Goal: Download file/media: Download file/media

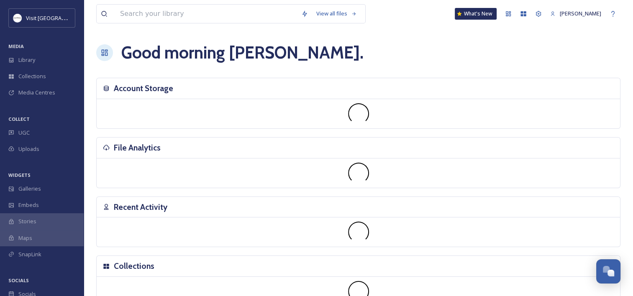
scroll to position [427, 0]
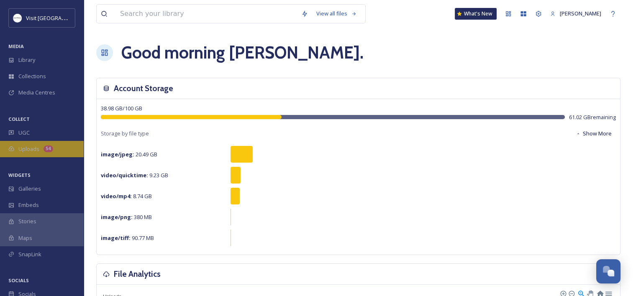
click at [61, 145] on div "Uploads 54" at bounding box center [42, 149] width 84 height 16
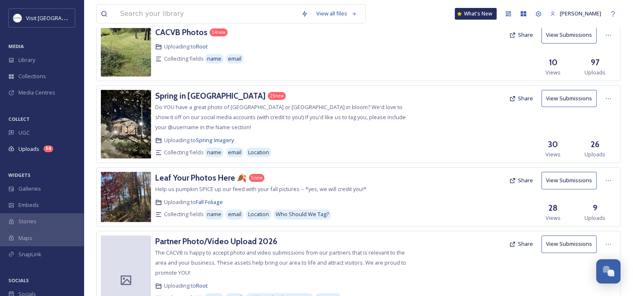
scroll to position [209, 0]
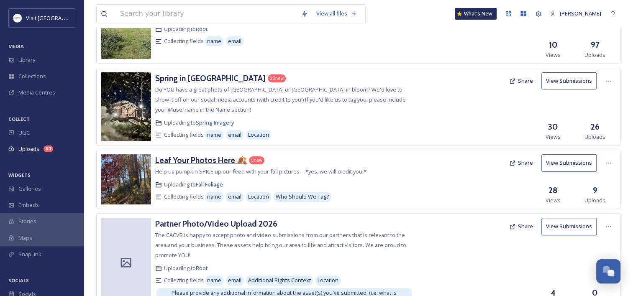
click at [184, 164] on h3 "Leaf Your Photos Here 🍂" at bounding box center [201, 160] width 92 height 10
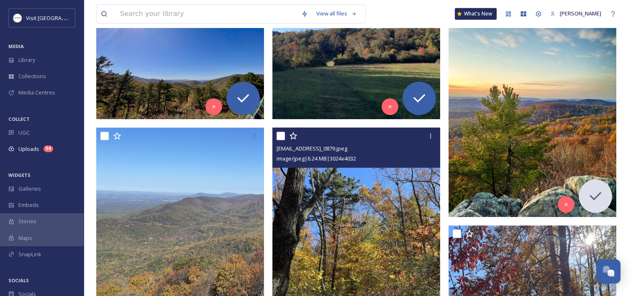
scroll to position [409, 0]
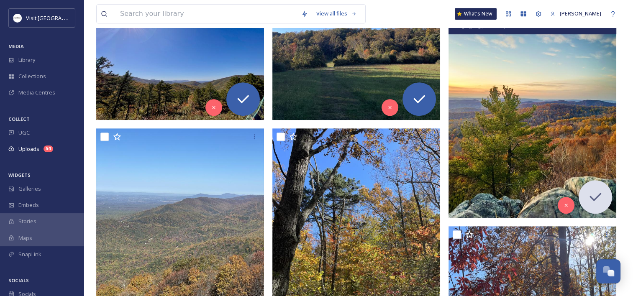
click at [562, 95] on img at bounding box center [532, 105] width 168 height 223
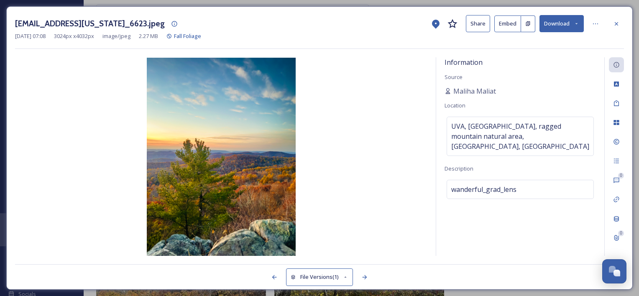
click at [562, 28] on button "Download" at bounding box center [561, 23] width 44 height 17
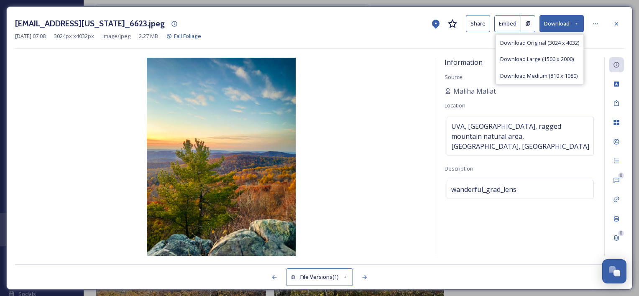
click at [545, 43] on span "Download Original (3024 x 4032)" at bounding box center [539, 43] width 79 height 8
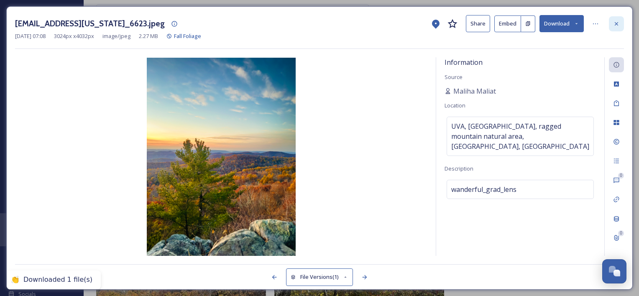
click at [613, 18] on div at bounding box center [616, 23] width 15 height 15
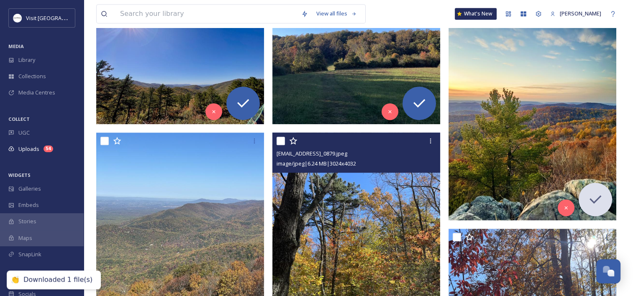
click at [323, 202] on img at bounding box center [356, 244] width 168 height 223
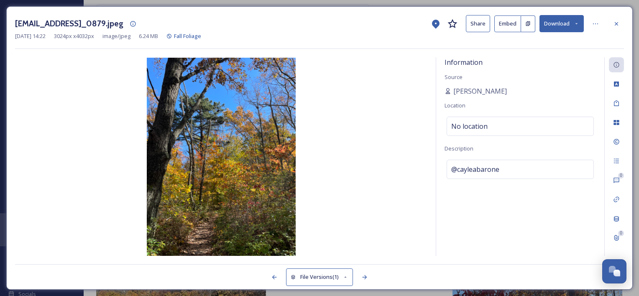
click at [555, 22] on button "Download" at bounding box center [561, 23] width 44 height 17
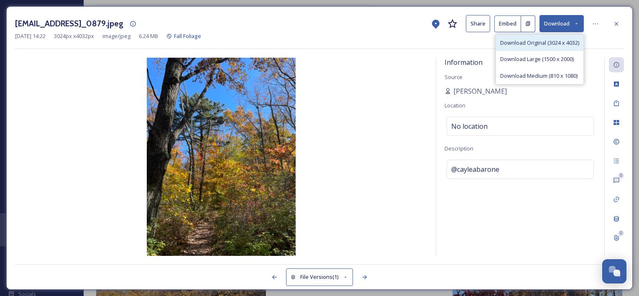
click at [561, 39] on span "Download Original (3024 x 4032)" at bounding box center [539, 43] width 79 height 8
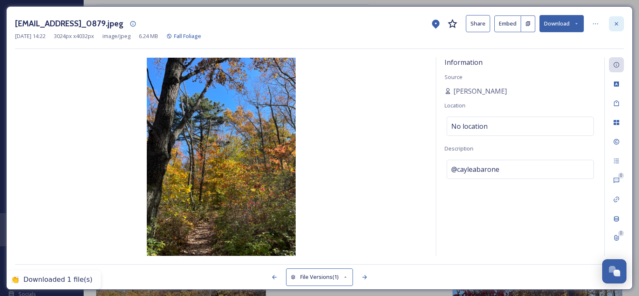
click at [617, 27] on div at bounding box center [616, 23] width 15 height 15
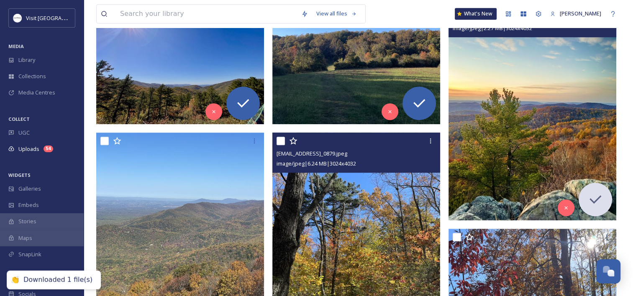
click at [526, 86] on img at bounding box center [532, 108] width 168 height 223
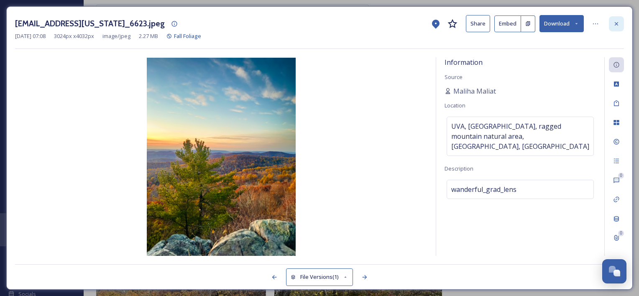
click at [617, 22] on icon at bounding box center [616, 23] width 7 height 7
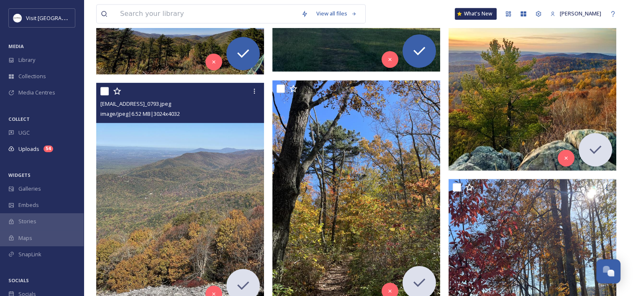
scroll to position [534, 0]
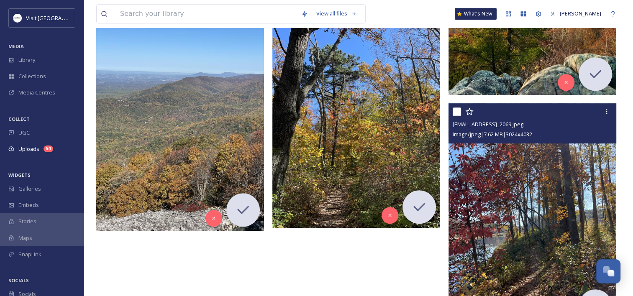
click at [534, 189] on img at bounding box center [532, 214] width 168 height 223
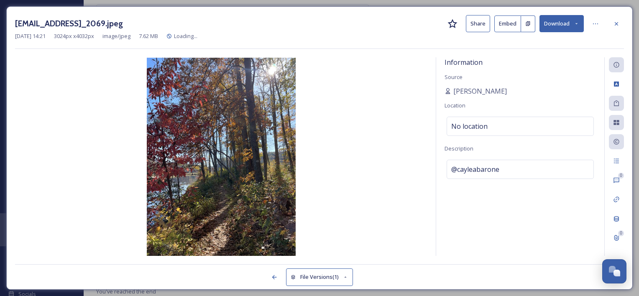
scroll to position [485, 0]
drag, startPoint x: 618, startPoint y: 23, endPoint x: 258, endPoint y: 164, distance: 387.0
click at [619, 23] on icon at bounding box center [616, 23] width 7 height 7
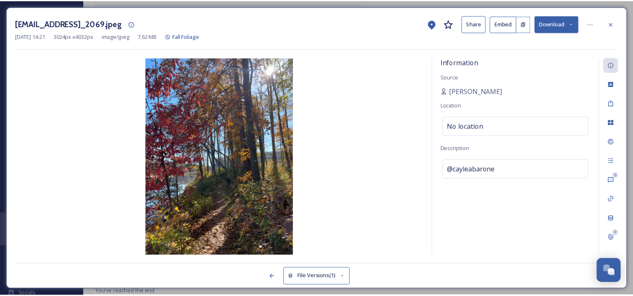
scroll to position [534, 0]
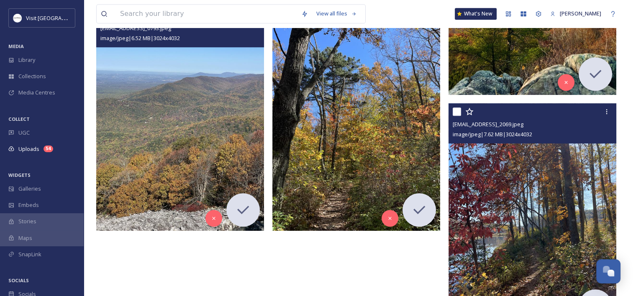
click at [226, 175] on img at bounding box center [180, 118] width 168 height 223
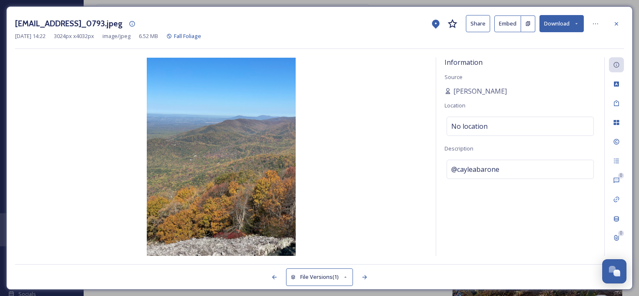
click at [617, 26] on icon at bounding box center [616, 23] width 7 height 7
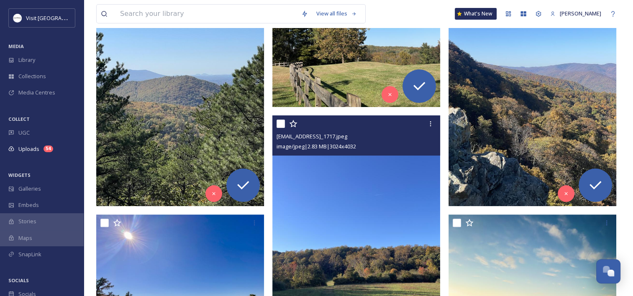
scroll to position [77, 0]
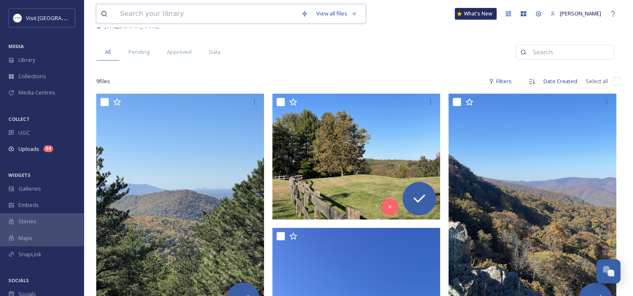
click at [267, 23] on input at bounding box center [206, 14] width 181 height 18
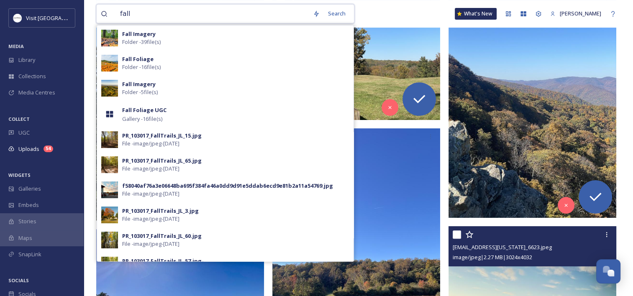
scroll to position [244, 0]
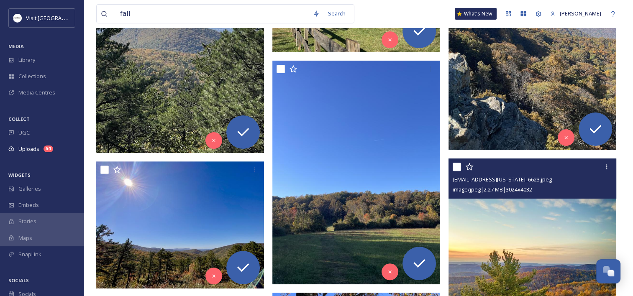
click at [488, 226] on img at bounding box center [532, 269] width 168 height 223
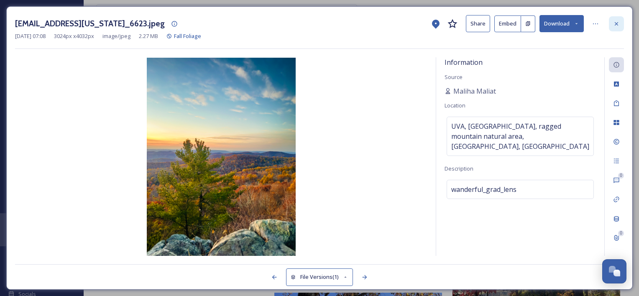
click at [617, 20] on icon at bounding box center [616, 23] width 7 height 7
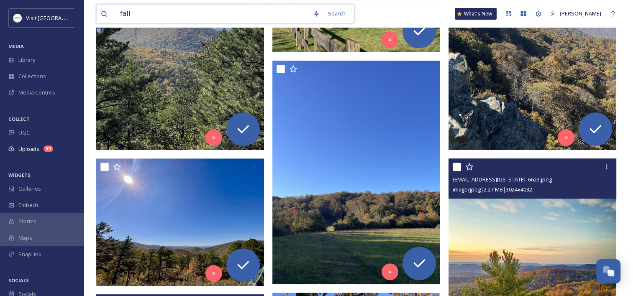
click at [244, 16] on input "fall" at bounding box center [212, 14] width 193 height 18
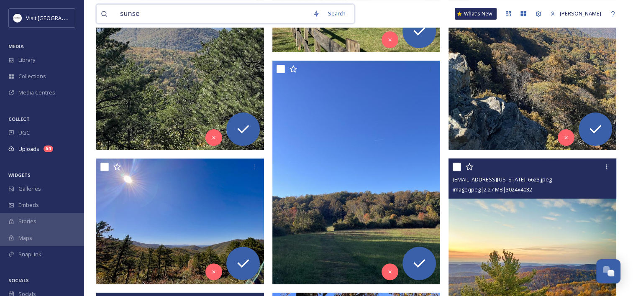
type input "sunset"
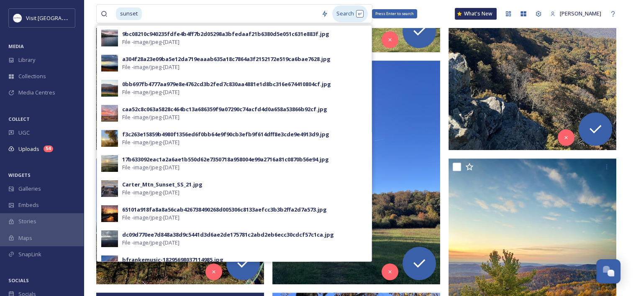
click at [340, 10] on div "Search Press Enter to search" at bounding box center [350, 13] width 36 height 16
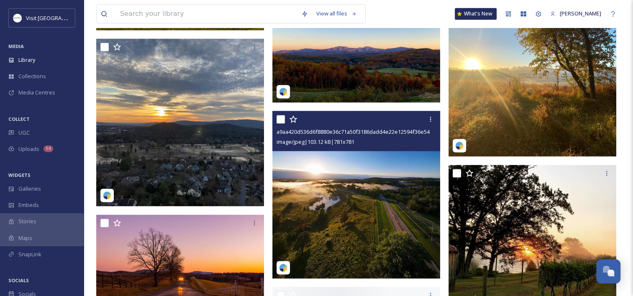
scroll to position [1171, 0]
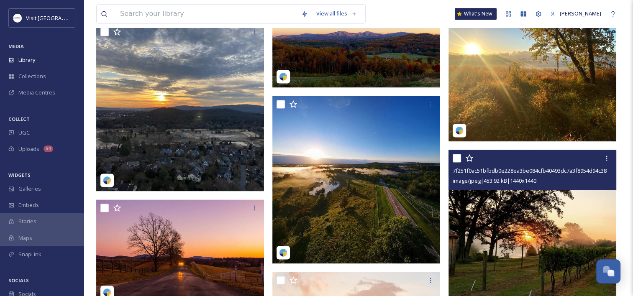
click at [472, 211] on img at bounding box center [532, 234] width 168 height 168
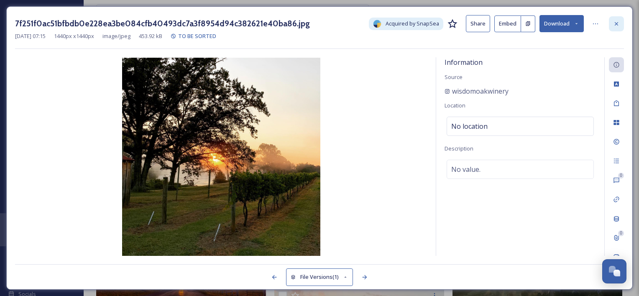
click at [621, 20] on div at bounding box center [616, 23] width 15 height 15
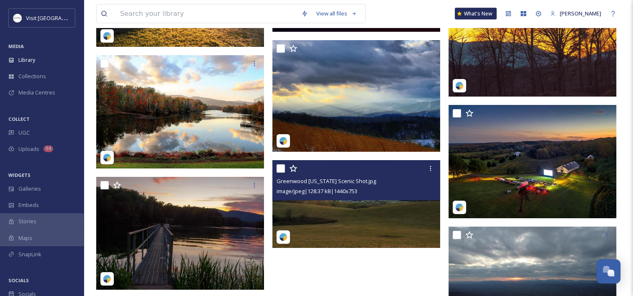
scroll to position [1887, 0]
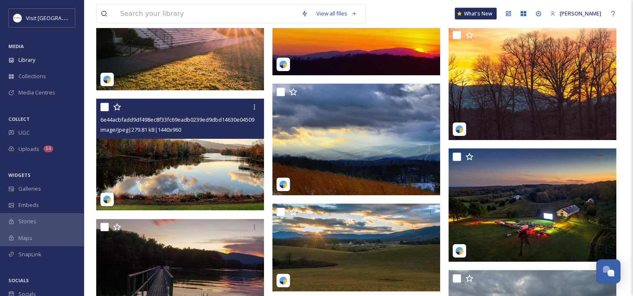
click at [214, 158] on img at bounding box center [180, 155] width 168 height 112
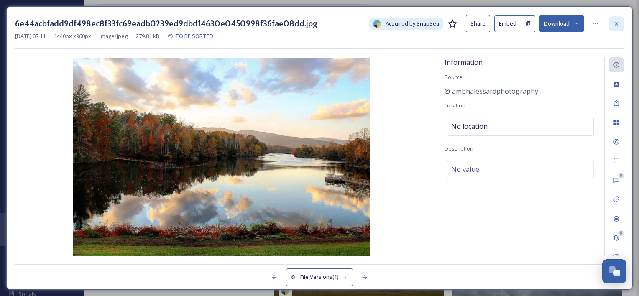
click at [621, 23] on div at bounding box center [616, 23] width 15 height 15
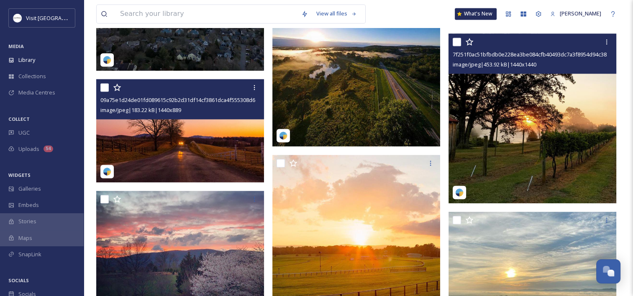
scroll to position [1427, 0]
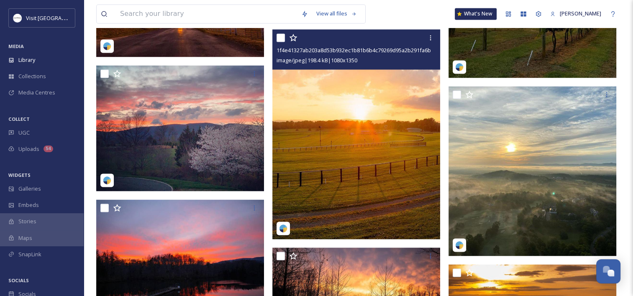
click at [362, 109] on img at bounding box center [356, 134] width 168 height 210
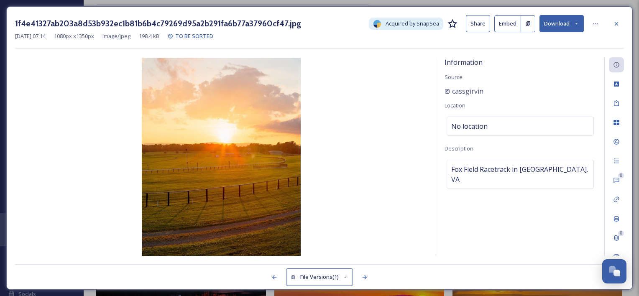
click at [565, 23] on button "Download" at bounding box center [561, 23] width 44 height 17
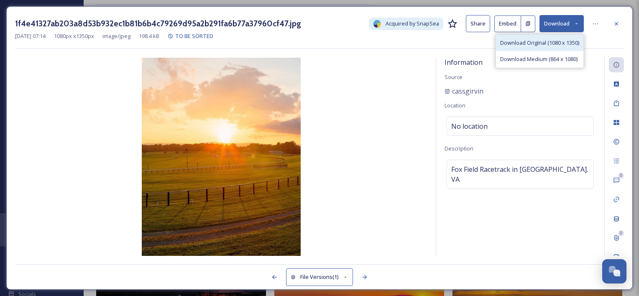
click at [509, 43] on span "Download Original (1080 x 1350)" at bounding box center [539, 43] width 79 height 8
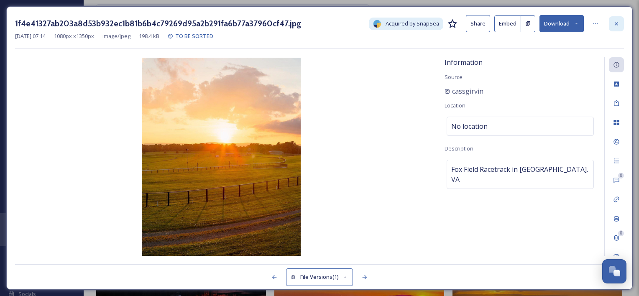
click at [617, 22] on icon at bounding box center [616, 23] width 7 height 7
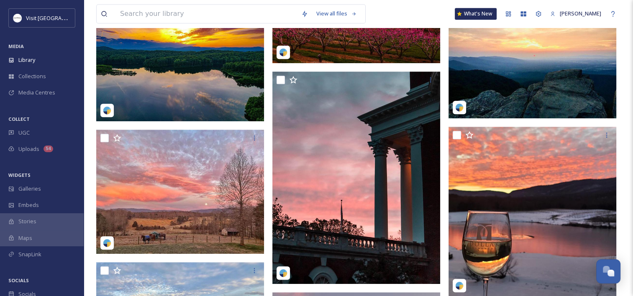
scroll to position [590, 0]
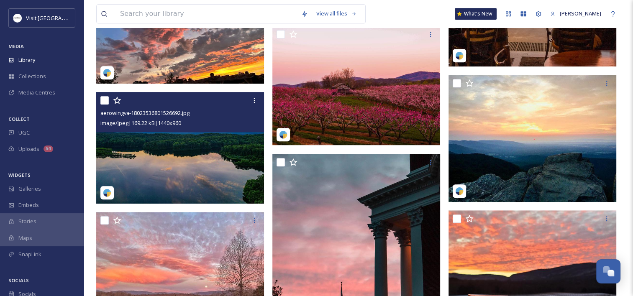
click at [176, 146] on img at bounding box center [180, 148] width 168 height 112
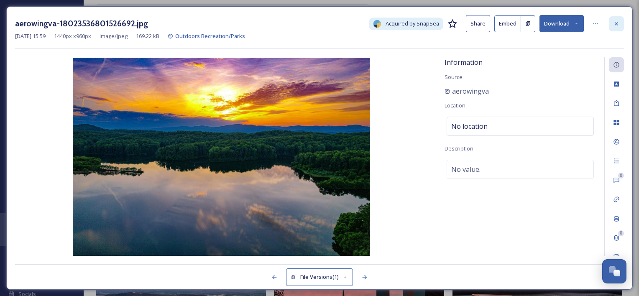
click at [611, 27] on div at bounding box center [616, 23] width 15 height 15
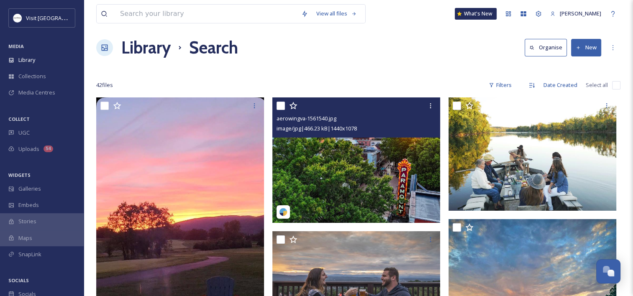
scroll to position [5, 0]
